Goal: Task Accomplishment & Management: Manage account settings

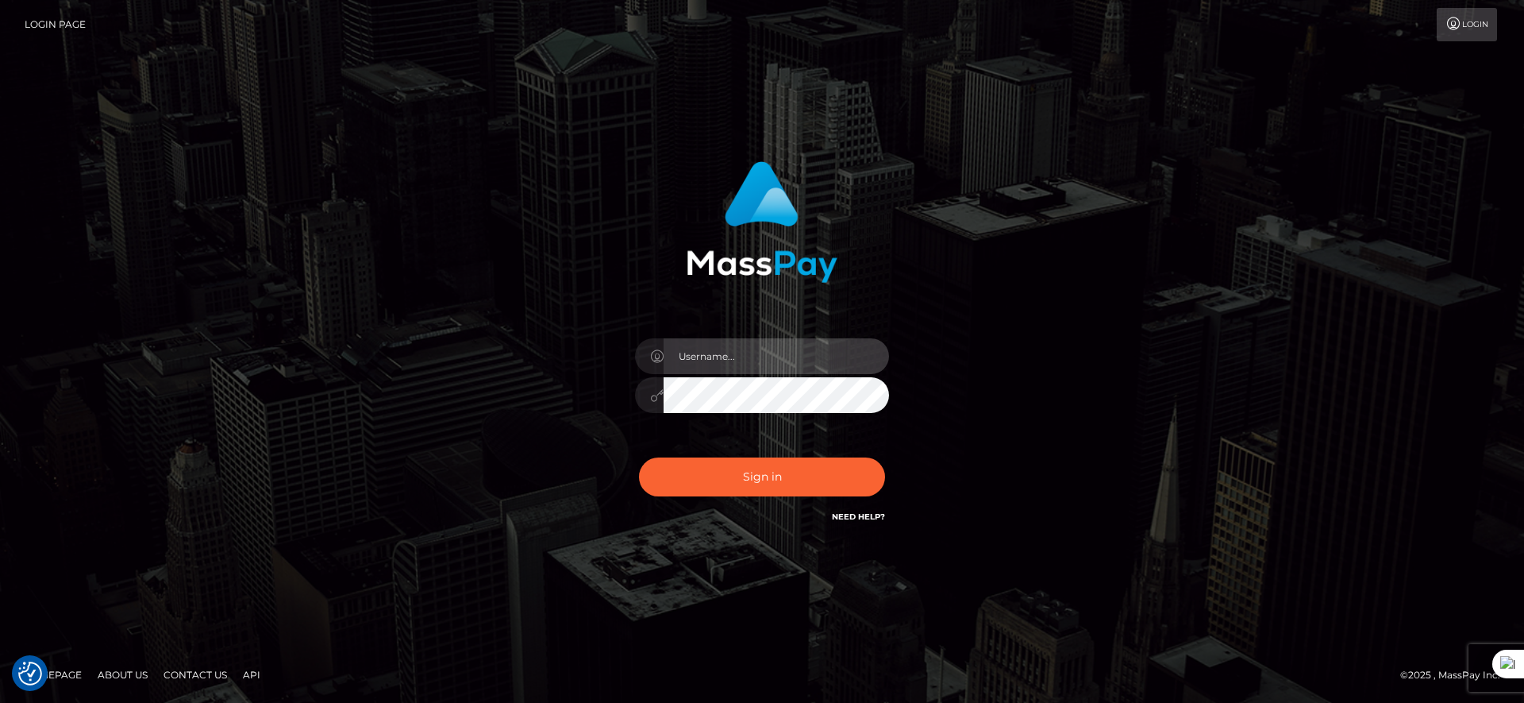
type input "majdh"
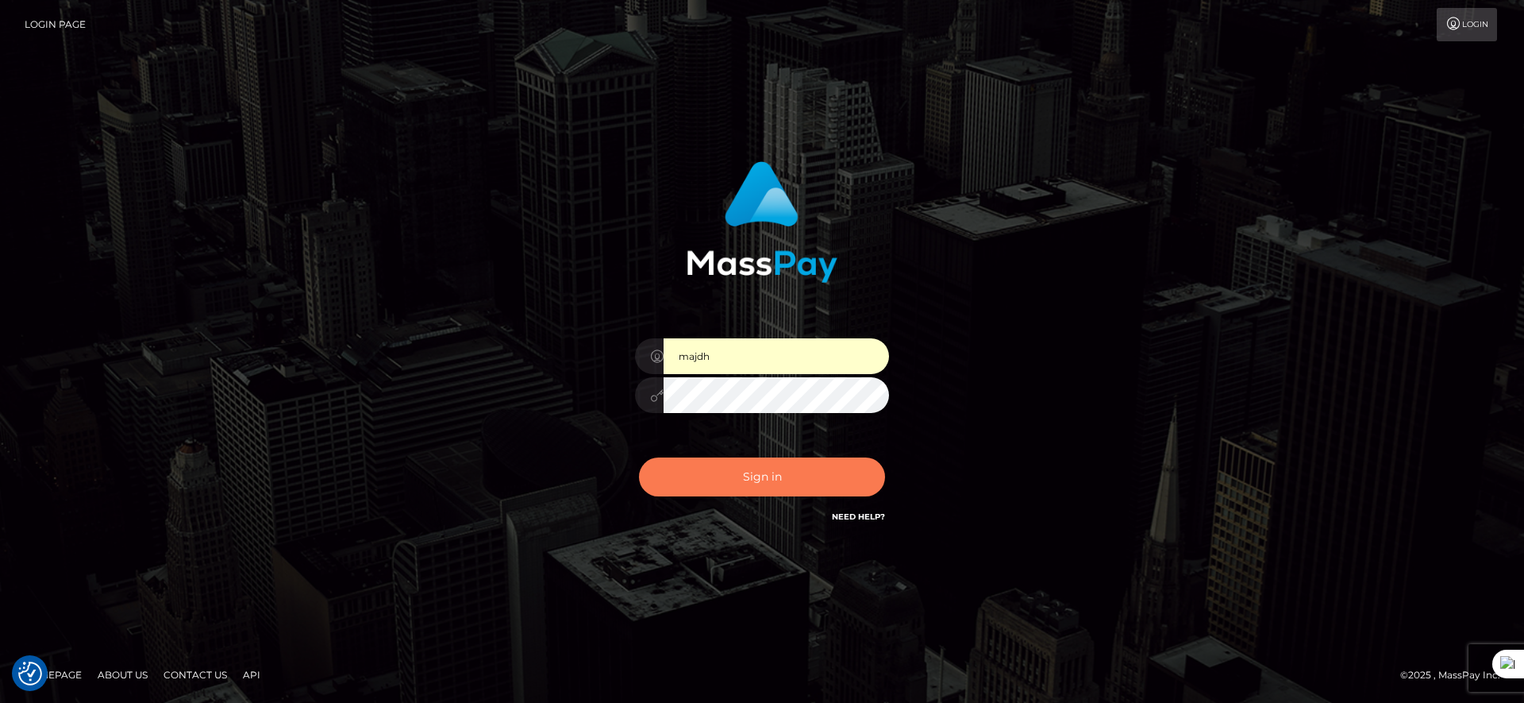
click at [786, 475] on button "Sign in" at bounding box center [762, 476] width 246 height 39
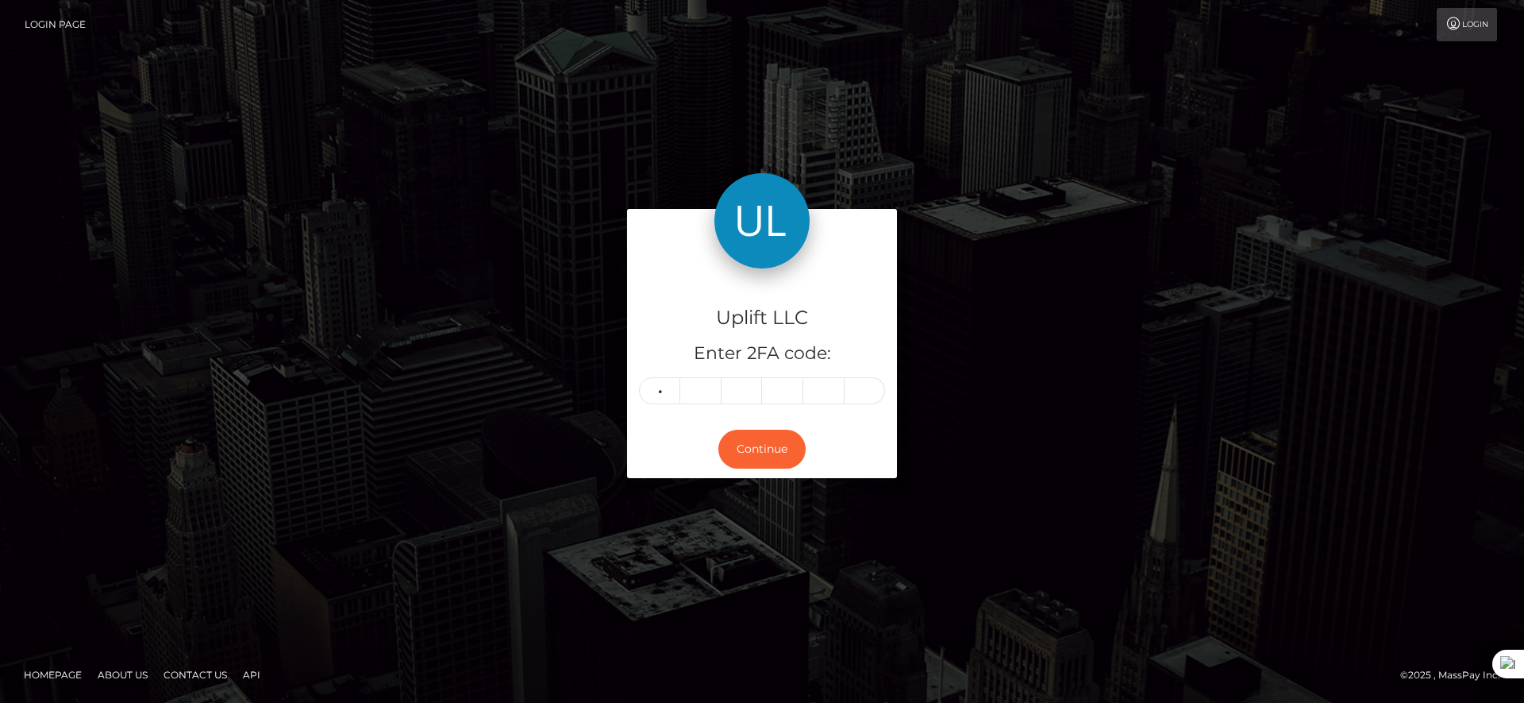
type input "6"
type input "7"
type input "1"
type input "8"
type input "4"
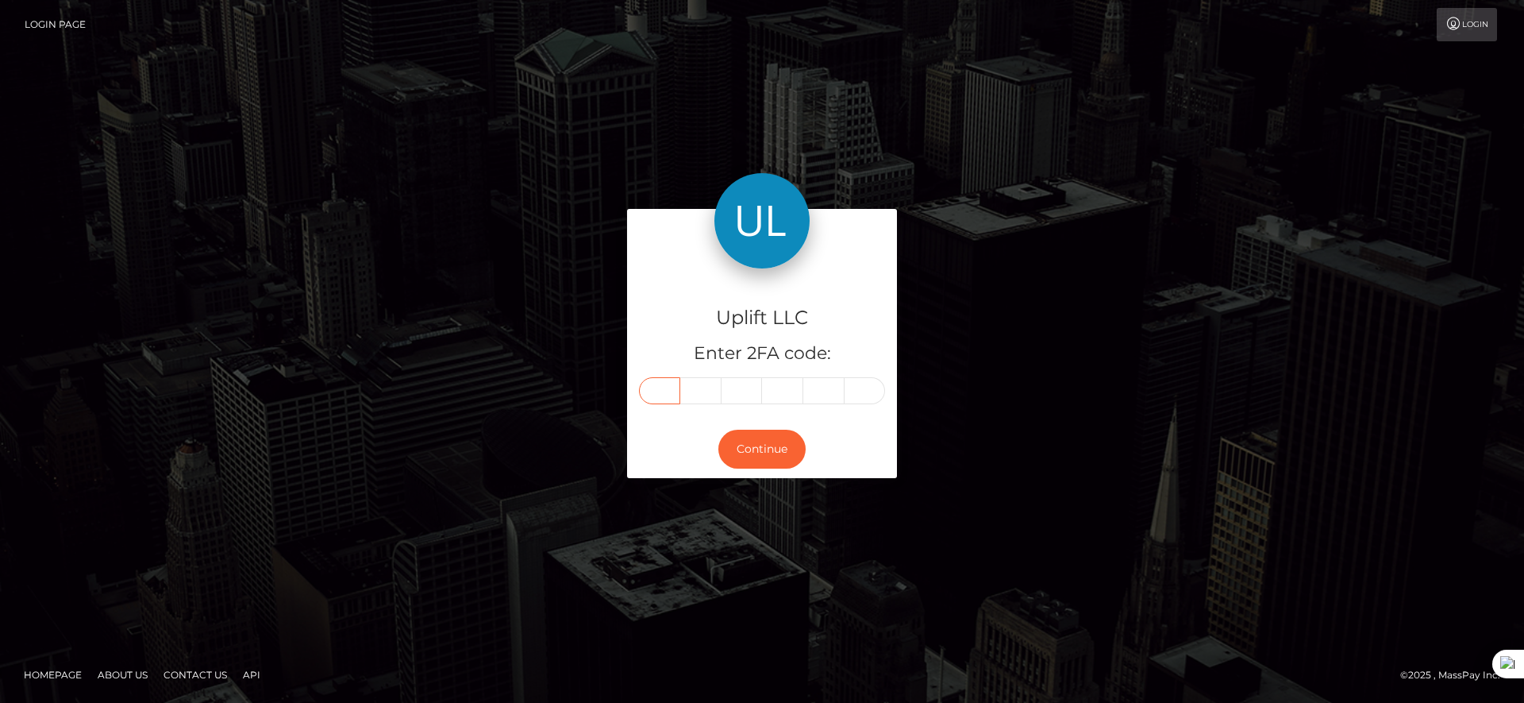
type input "6"
type input "2"
type input "7"
type input "1"
type input "8"
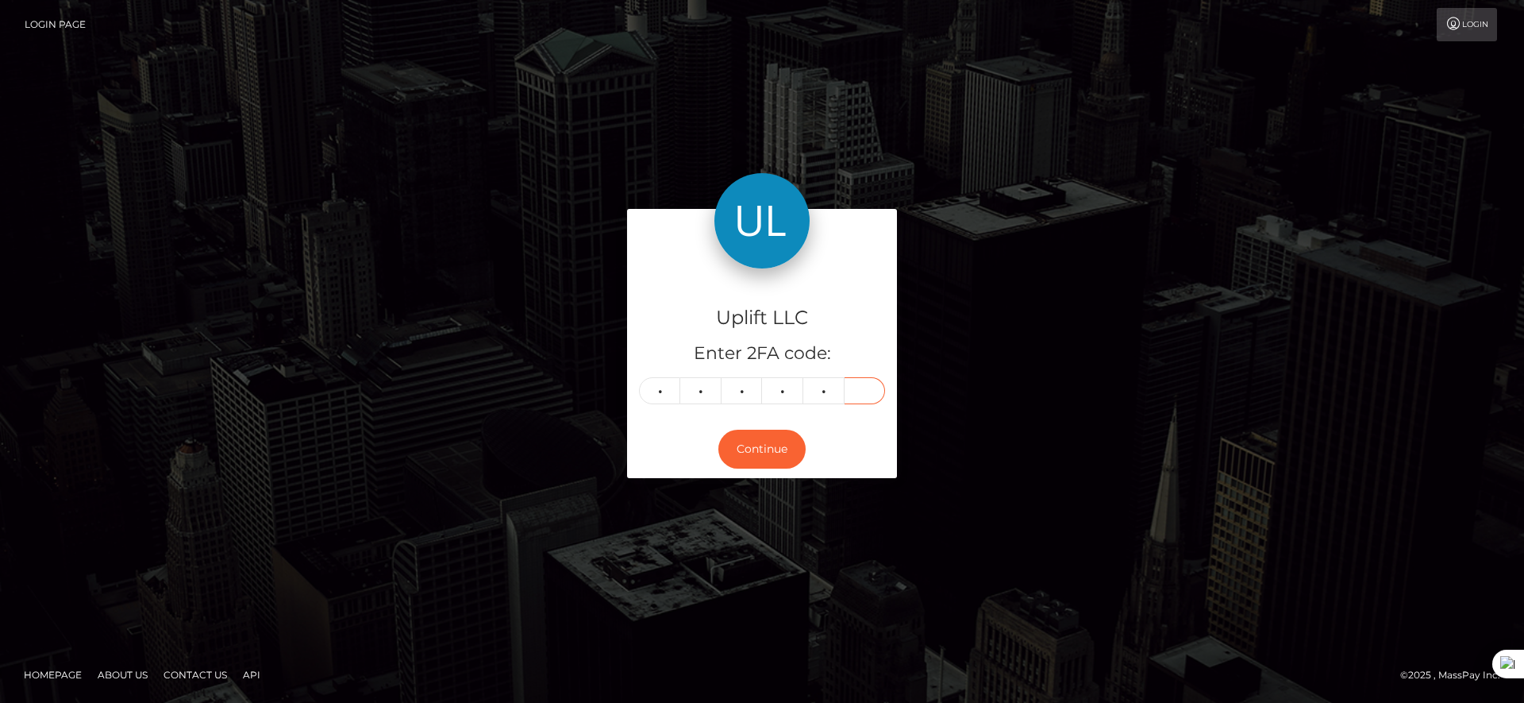
type input "4"
